Goal: Information Seeking & Learning: Learn about a topic

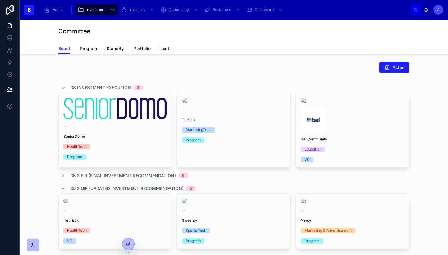
scroll to position [300, 0]
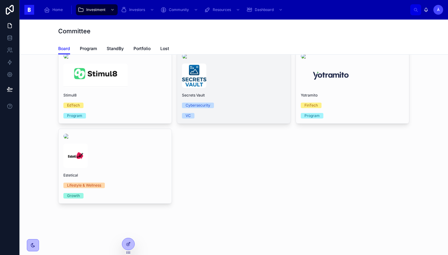
click at [203, 97] on link "Secrets Vault Cybersecurity VC" at bounding box center [234, 86] width 114 height 75
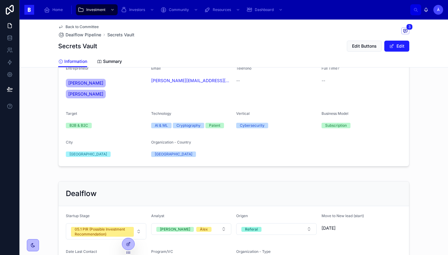
scroll to position [268, 0]
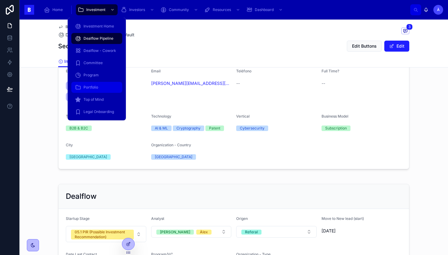
click at [95, 88] on span "Portfolio" at bounding box center [91, 87] width 15 height 5
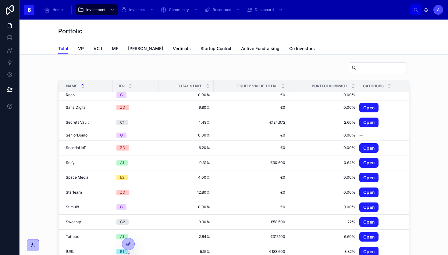
scroll to position [747, 0]
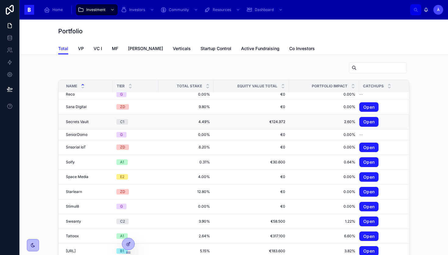
click at [82, 123] on span "Secrets Vault" at bounding box center [77, 121] width 23 height 5
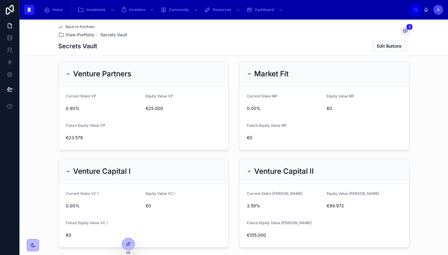
scroll to position [377, 0]
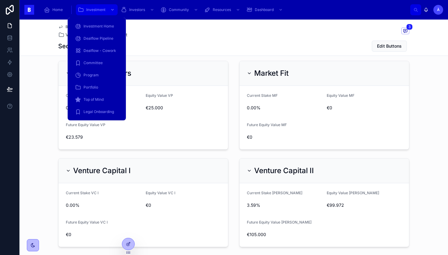
click at [100, 12] on span "Investment" at bounding box center [95, 9] width 19 height 5
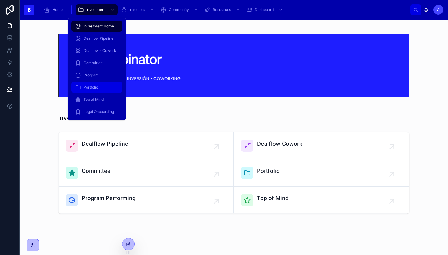
click at [92, 86] on span "Portfolio" at bounding box center [91, 87] width 15 height 5
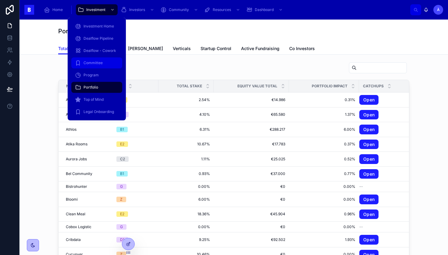
click at [88, 66] on div "Committee" at bounding box center [97, 63] width 44 height 10
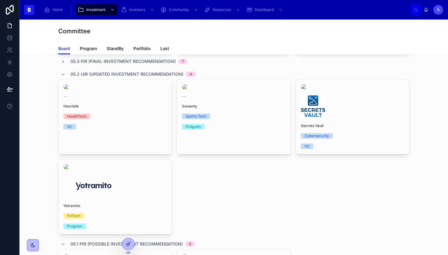
scroll to position [112, 0]
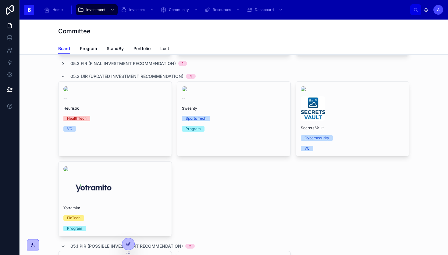
click at [64, 66] on icon at bounding box center [63, 63] width 5 height 5
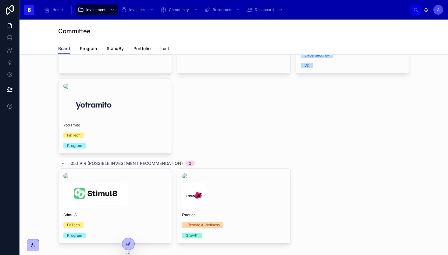
scroll to position [388, 0]
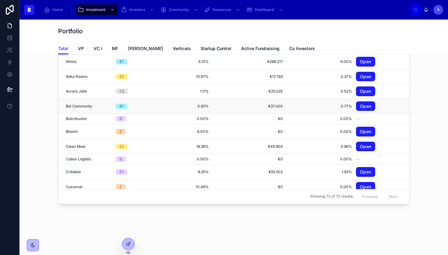
scroll to position [0, 9]
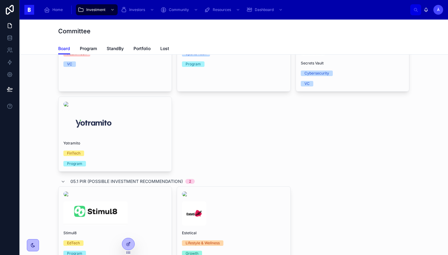
scroll to position [171, 0]
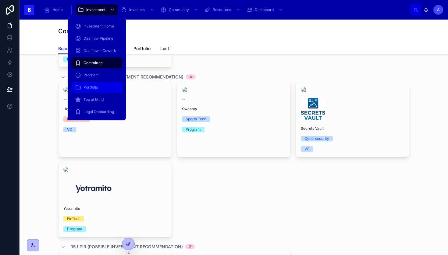
click at [94, 86] on span "Portfolio" at bounding box center [91, 87] width 15 height 5
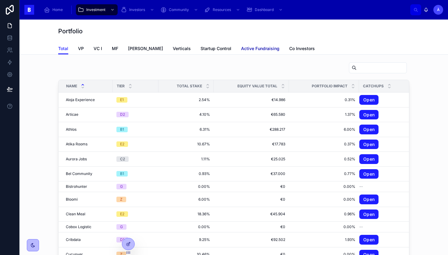
click at [241, 49] on span "Active Fundraising" at bounding box center [260, 48] width 38 height 6
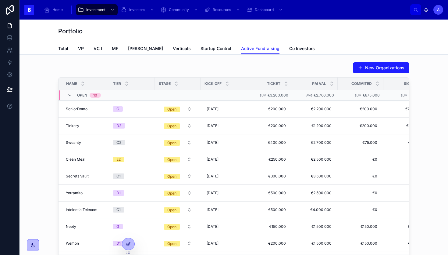
click at [80, 93] on span "Open" at bounding box center [82, 95] width 10 height 5
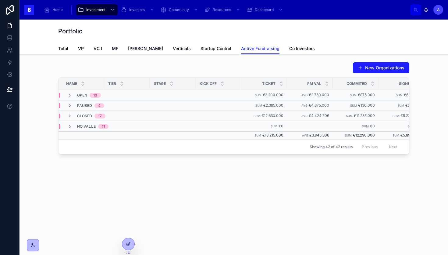
click at [109, 65] on div "New Organizations" at bounding box center [233, 68] width 351 height 12
click at [79, 95] on span "Open" at bounding box center [82, 95] width 10 height 5
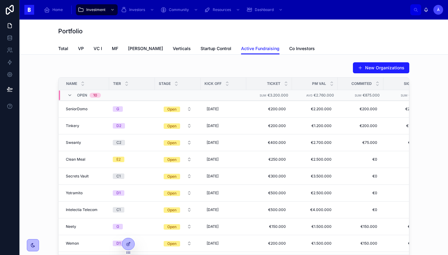
click at [83, 93] on span "Open" at bounding box center [82, 95] width 10 height 5
